Goal: Task Accomplishment & Management: Complete application form

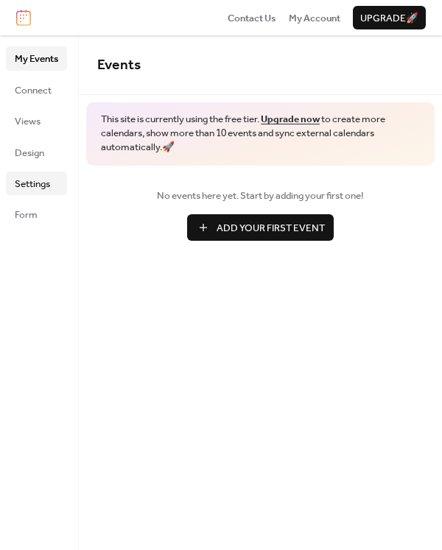
click at [50, 180] on span "Settings" at bounding box center [32, 184] width 35 height 15
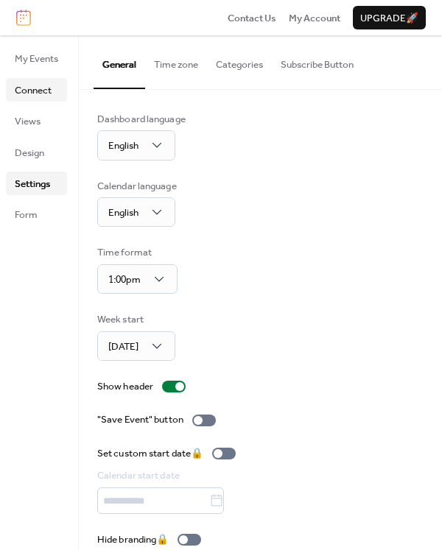
click at [38, 83] on span "Connect" at bounding box center [33, 90] width 37 height 15
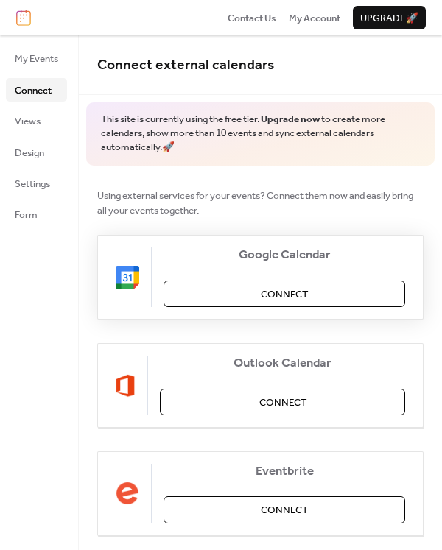
click at [242, 287] on button "Connect" at bounding box center [285, 294] width 242 height 27
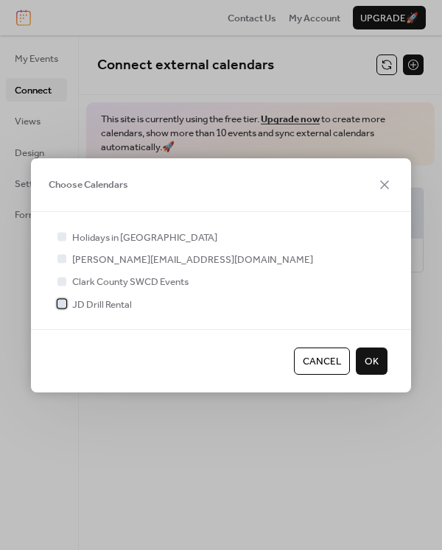
click at [94, 301] on span "JD Drill Rental" at bounding box center [102, 305] width 60 height 15
click at [368, 367] on span "OK" at bounding box center [372, 361] width 14 height 15
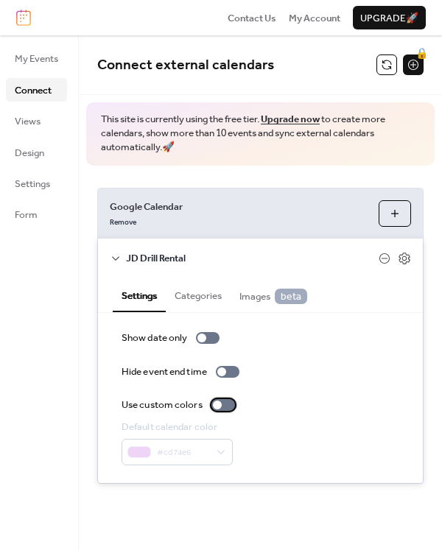
click at [228, 402] on div at bounding box center [223, 405] width 24 height 12
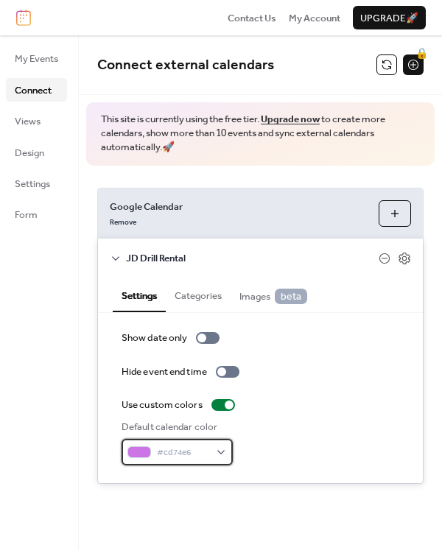
click at [214, 452] on div "#cd74e6" at bounding box center [177, 452] width 111 height 27
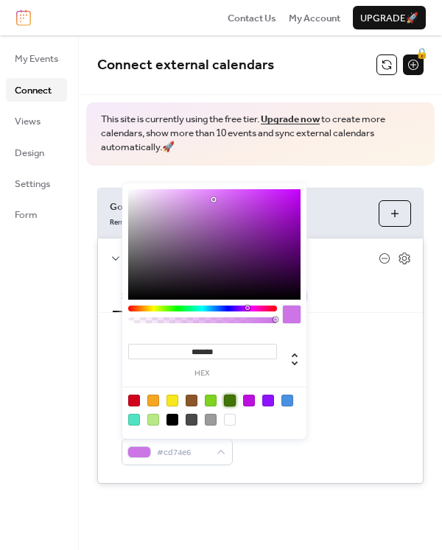
click at [232, 396] on div at bounding box center [230, 401] width 12 height 12
type input "*******"
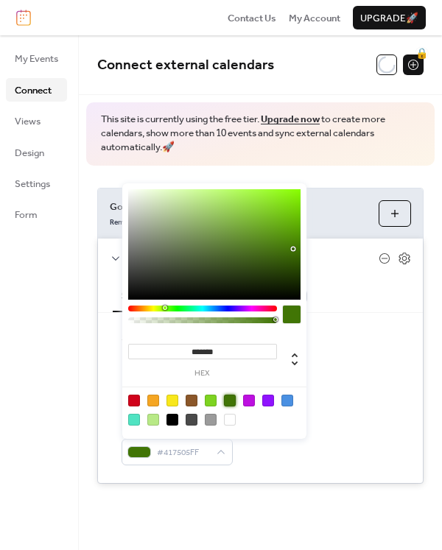
click at [362, 318] on div "Show date only Hide event end time Use custom colors Default calendar color #41…" at bounding box center [260, 398] width 325 height 170
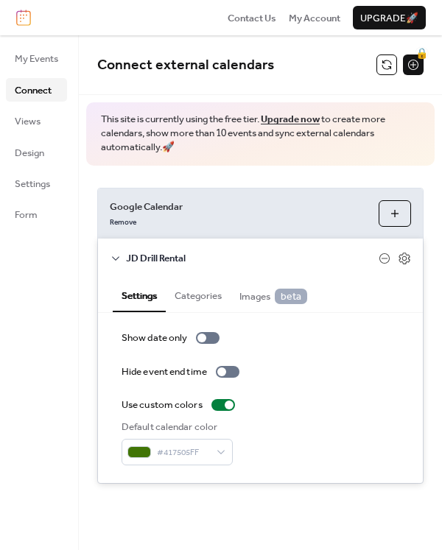
click at [338, 211] on span "Google Calendar" at bounding box center [238, 207] width 257 height 15
click at [410, 259] on div "JD Drill Rental" at bounding box center [260, 258] width 325 height 38
click at [407, 258] on icon at bounding box center [404, 258] width 5 height 5
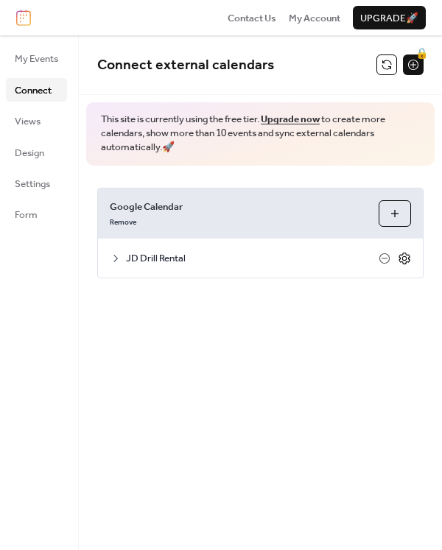
click at [407, 258] on icon at bounding box center [404, 258] width 5 height 5
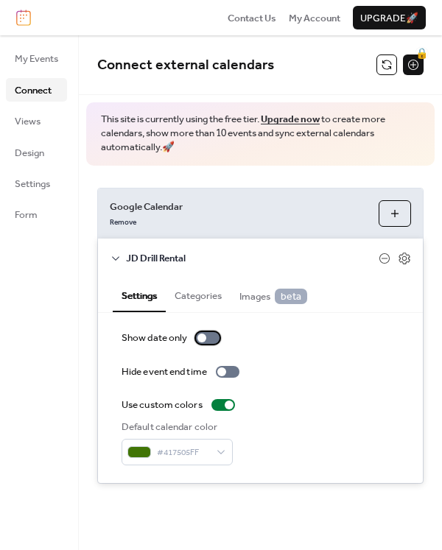
click at [207, 343] on div at bounding box center [208, 338] width 24 height 12
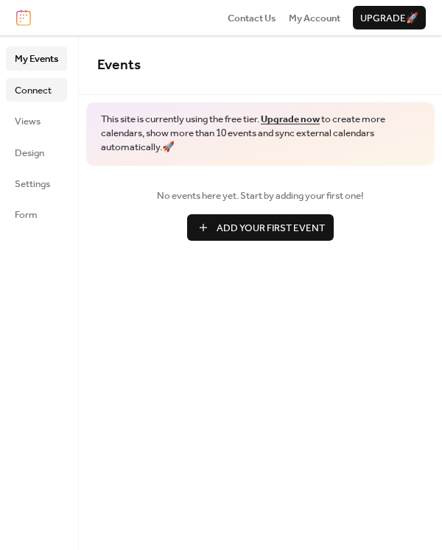
click at [27, 94] on span "Connect" at bounding box center [33, 90] width 37 height 15
click at [28, 91] on span "Connect" at bounding box center [33, 90] width 37 height 15
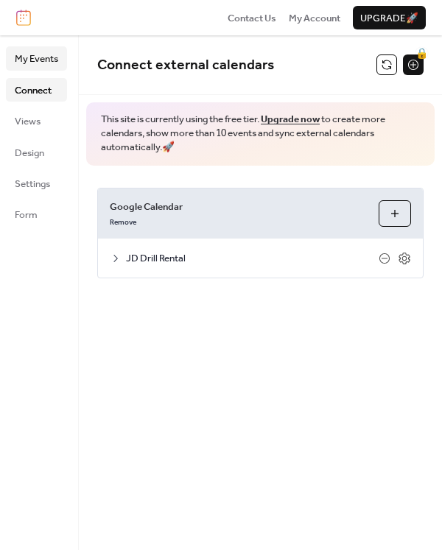
click at [35, 58] on span "My Events" at bounding box center [36, 59] width 43 height 15
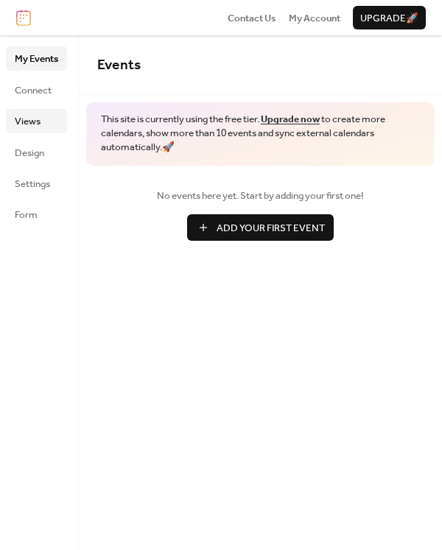
click at [46, 115] on link "Views" at bounding box center [36, 121] width 61 height 24
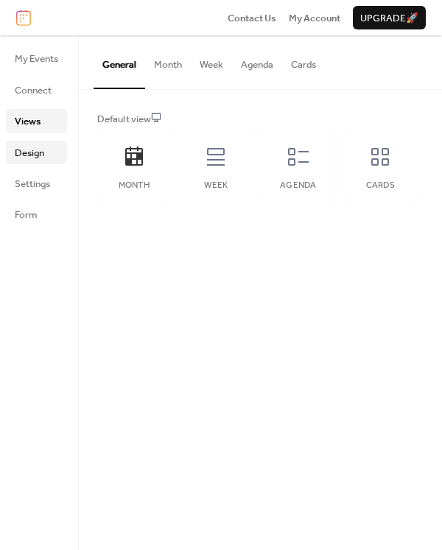
click at [52, 154] on link "Design" at bounding box center [36, 153] width 61 height 24
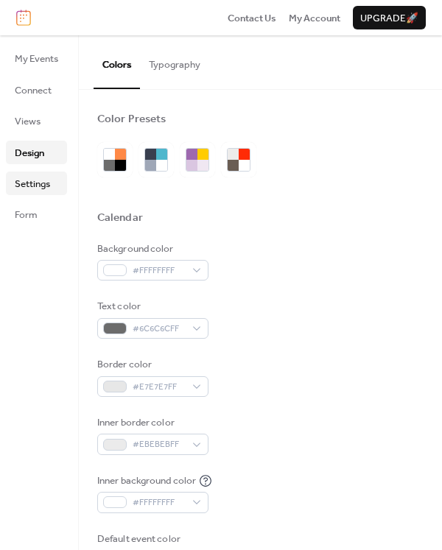
scroll to position [589, 0]
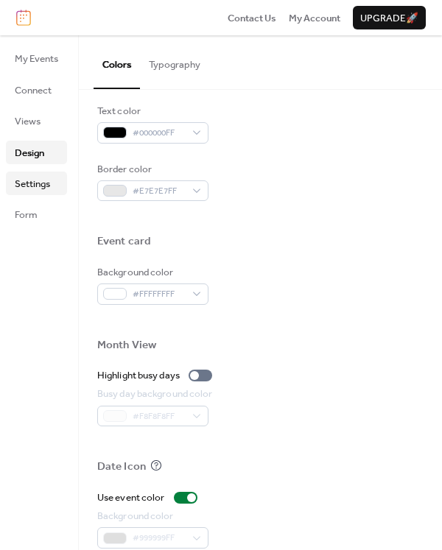
click at [30, 180] on span "Settings" at bounding box center [32, 184] width 35 height 15
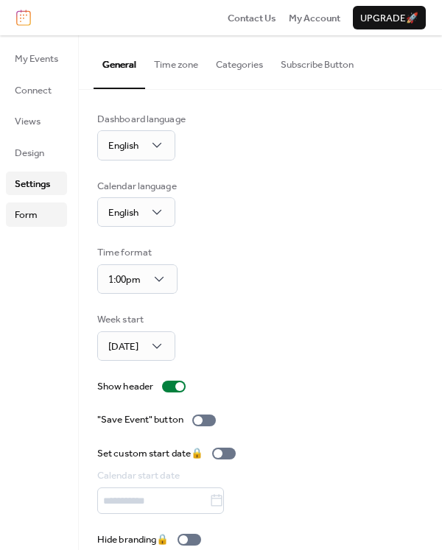
click at [40, 209] on link "Form" at bounding box center [36, 215] width 61 height 24
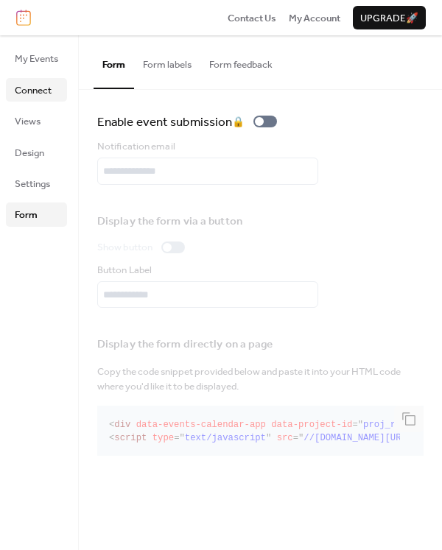
click at [37, 83] on span "Connect" at bounding box center [33, 90] width 37 height 15
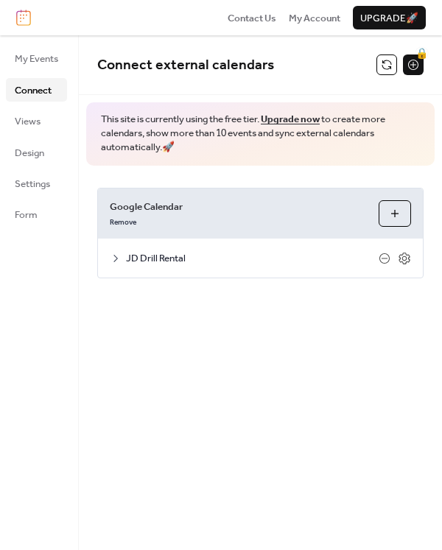
click at [114, 254] on icon at bounding box center [116, 259] width 12 height 12
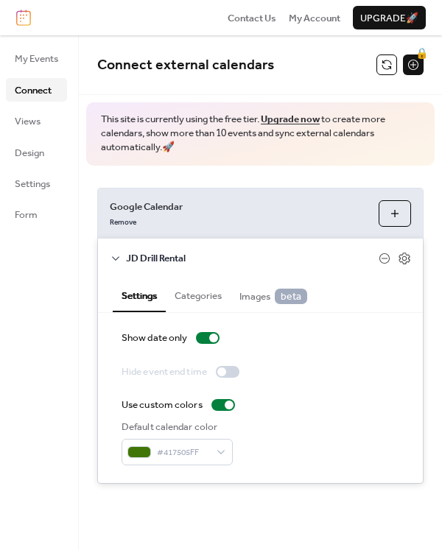
click at [194, 292] on button "Categories" at bounding box center [198, 294] width 65 height 33
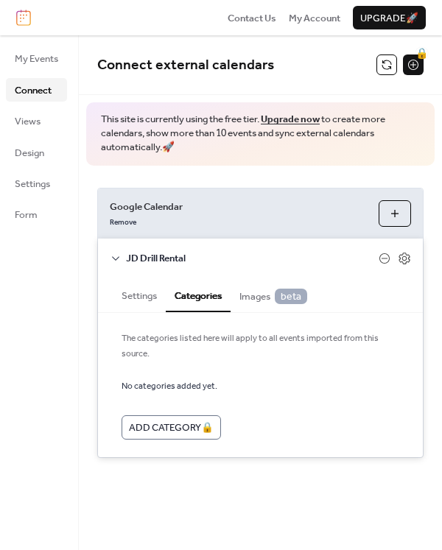
click at [247, 295] on span "Images beta" at bounding box center [273, 296] width 68 height 15
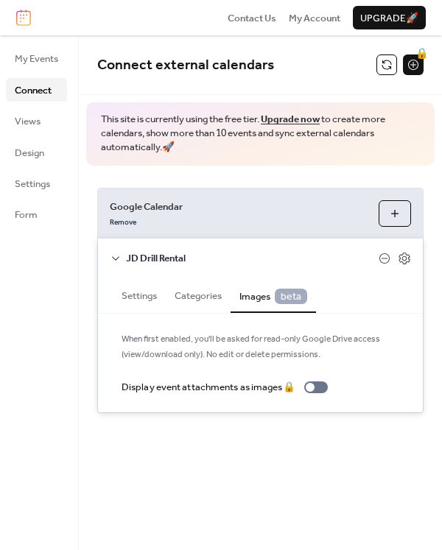
click at [145, 295] on button "Settings" at bounding box center [139, 294] width 53 height 33
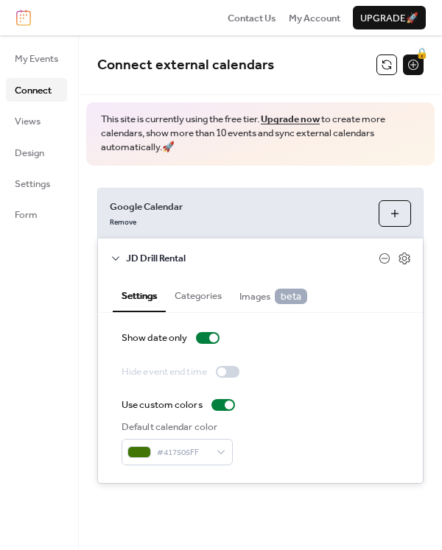
click at [383, 219] on button "Choose Calendars" at bounding box center [395, 213] width 32 height 27
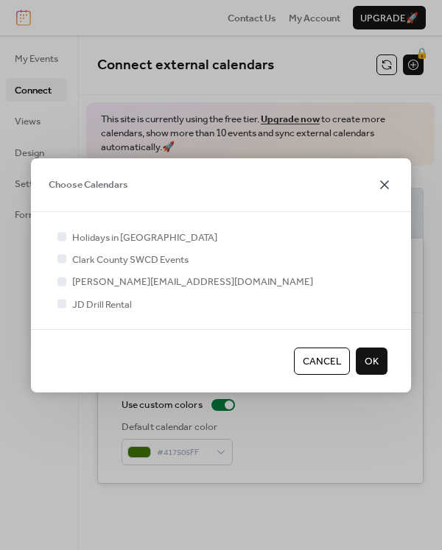
click at [382, 177] on icon at bounding box center [385, 184] width 18 height 18
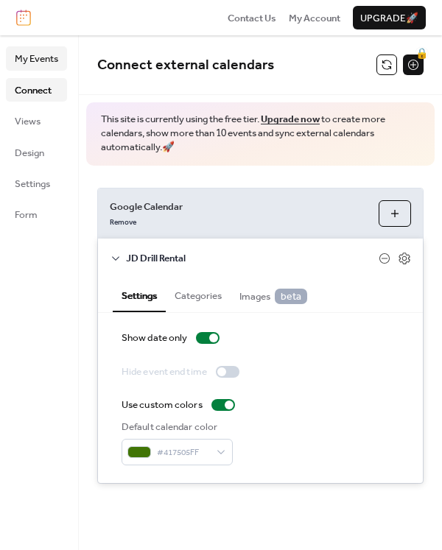
click at [34, 59] on span "My Events" at bounding box center [36, 59] width 43 height 15
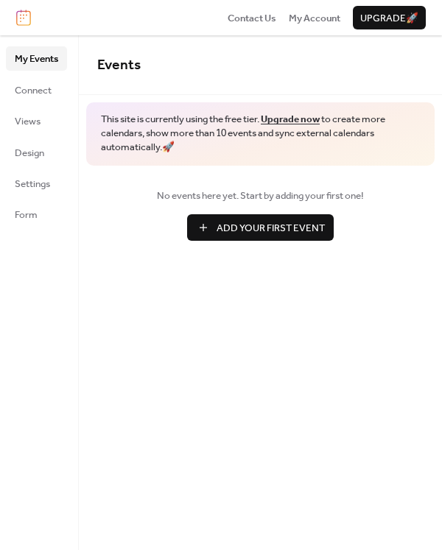
click at [29, 61] on span "My Events" at bounding box center [36, 59] width 43 height 15
click at [223, 234] on span "Add Your First Event" at bounding box center [271, 228] width 108 height 15
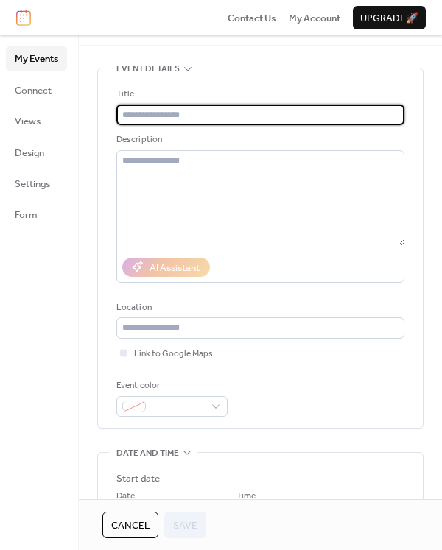
scroll to position [74, 0]
